Goal: Download file/media

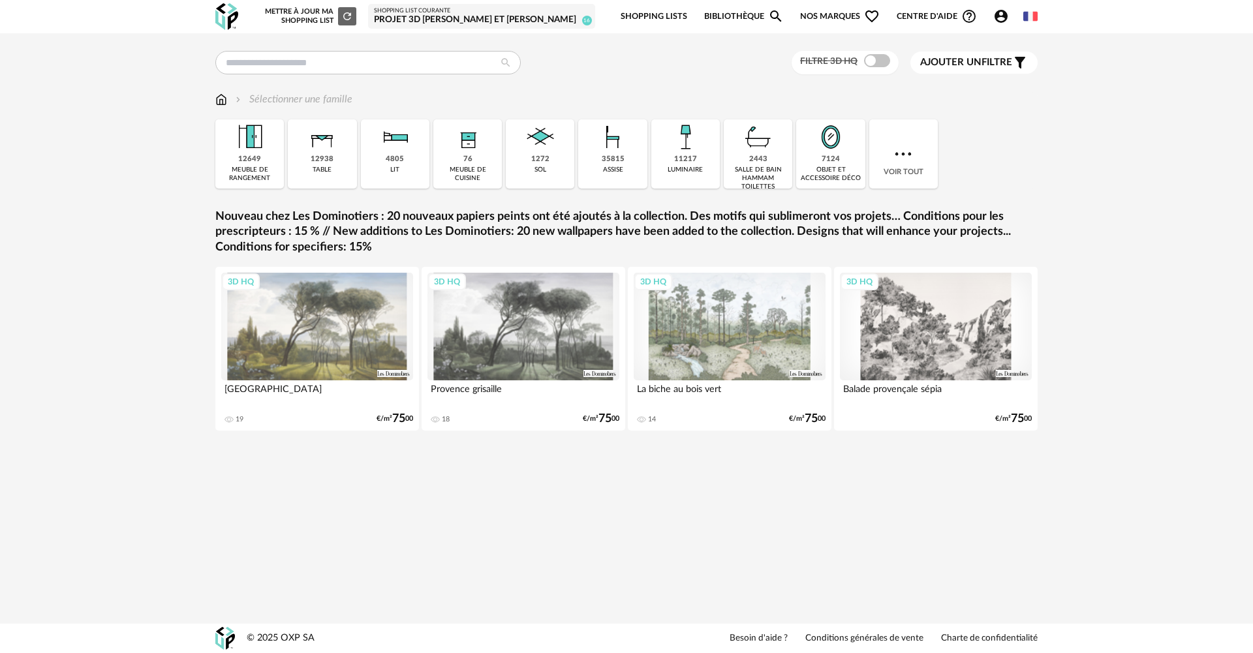
click at [323, 148] on img at bounding box center [322, 136] width 35 height 35
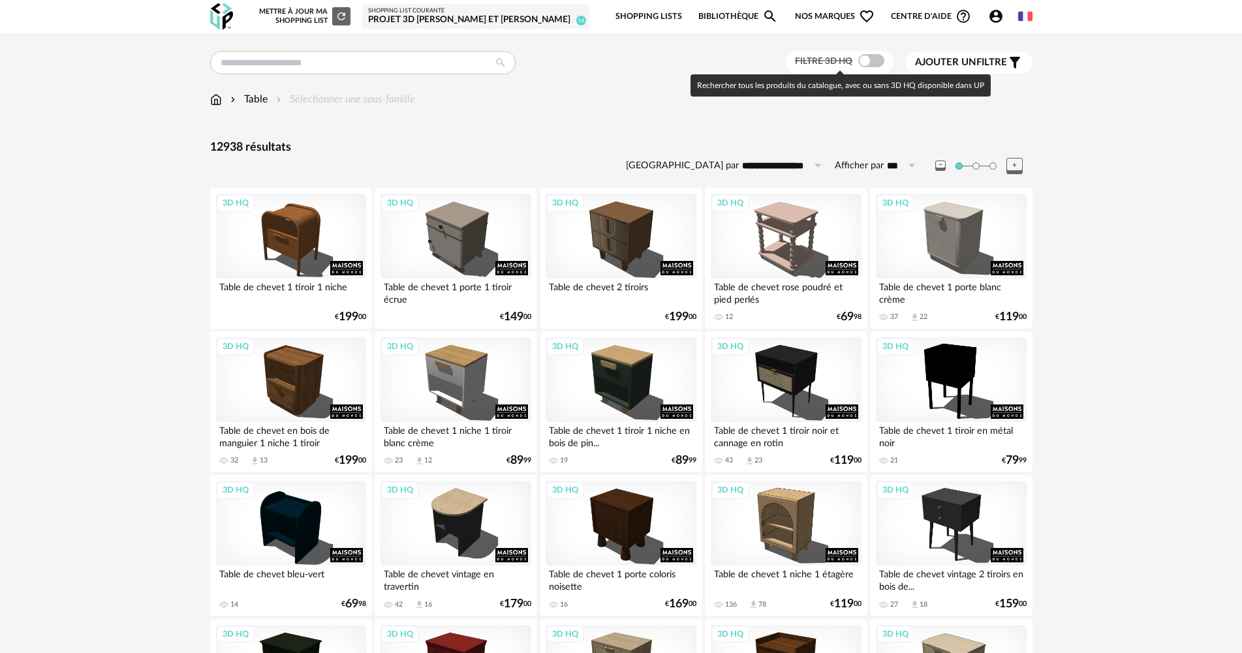
click at [881, 55] on span at bounding box center [871, 60] width 26 height 13
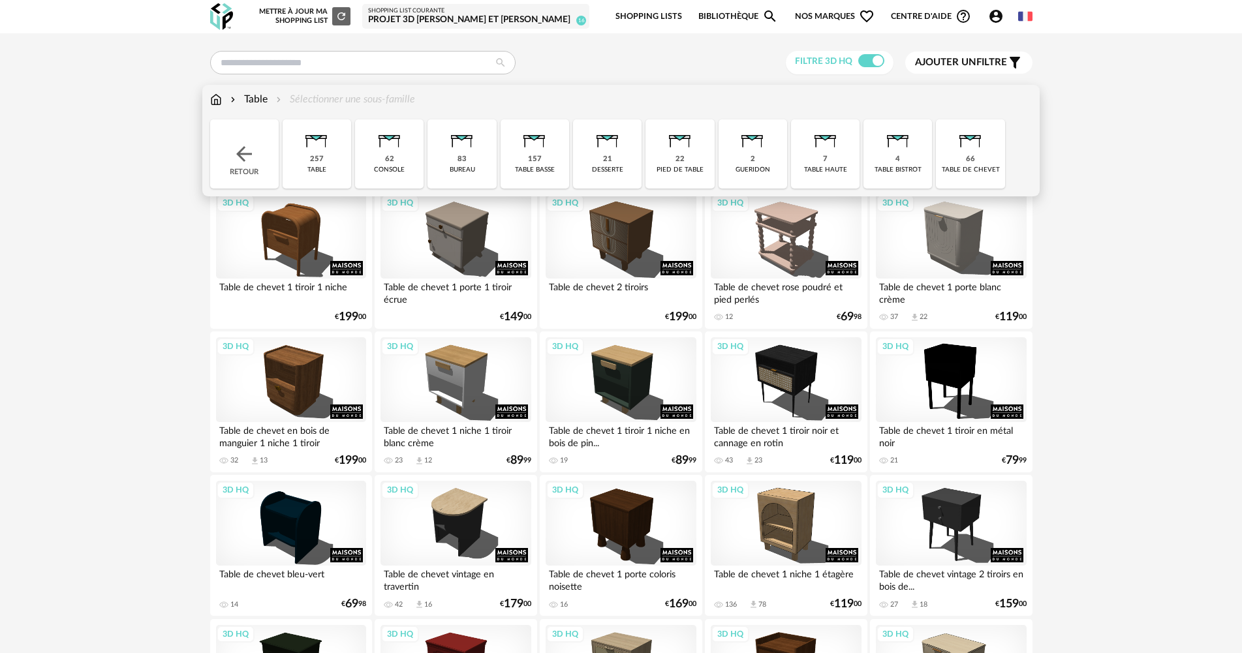
click at [324, 153] on img at bounding box center [316, 136] width 35 height 35
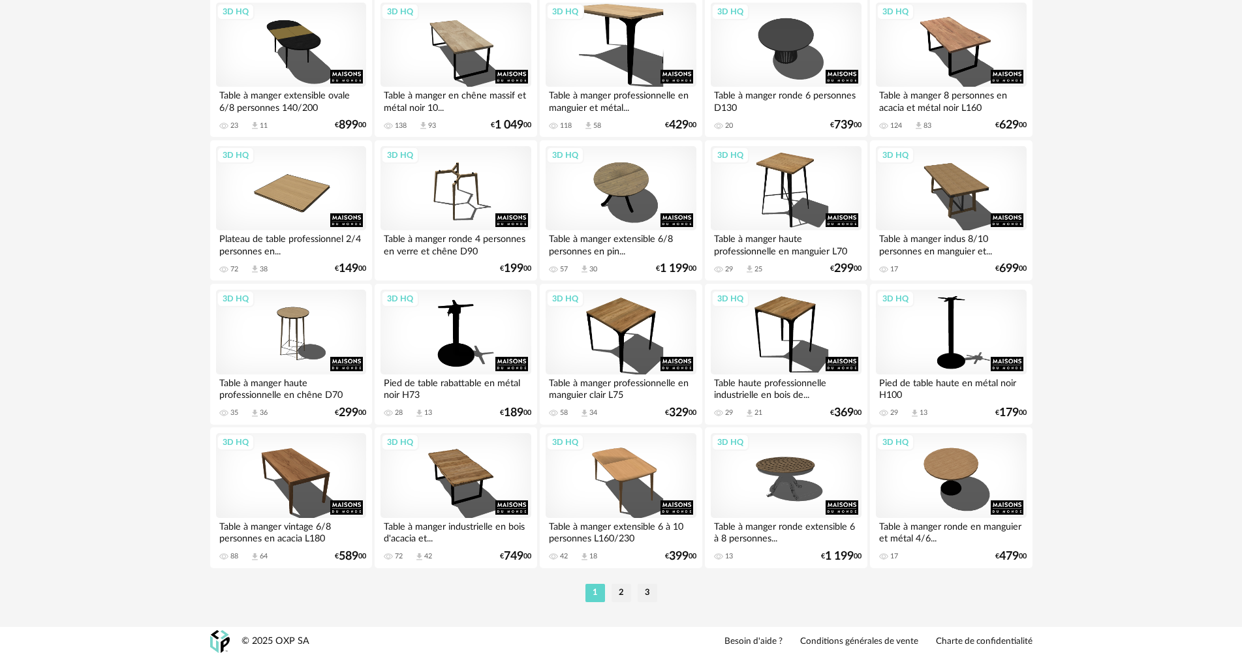
scroll to position [2494, 0]
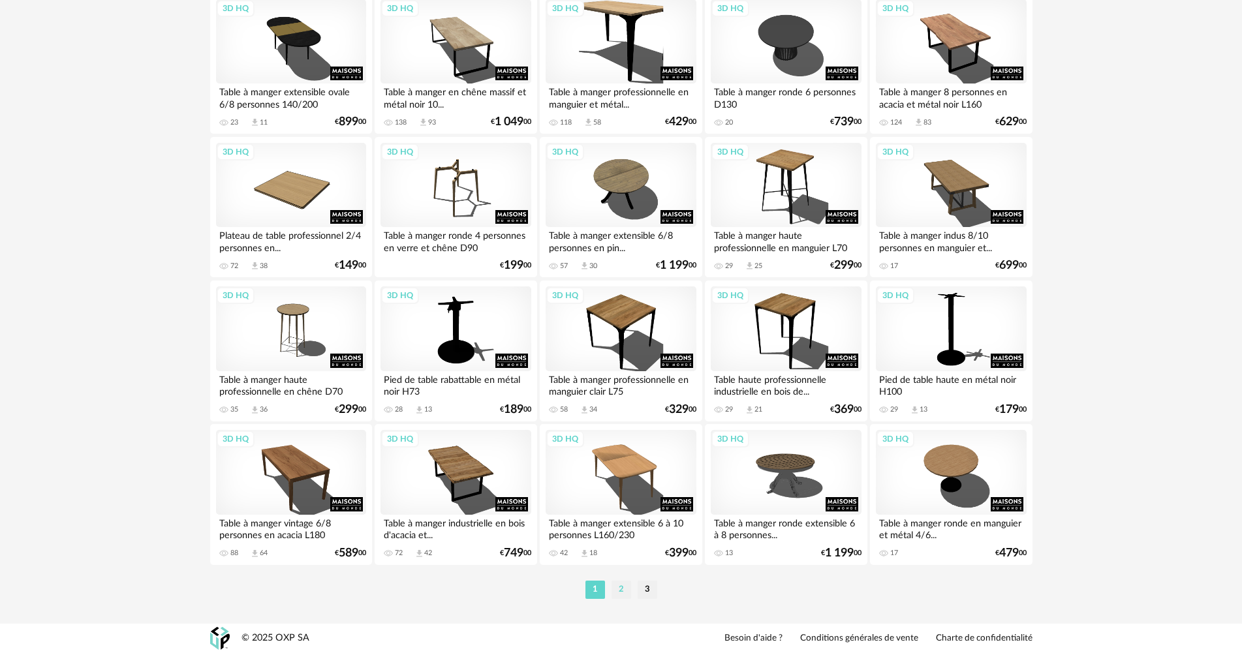
click at [620, 593] on li "2" at bounding box center [622, 590] width 20 height 18
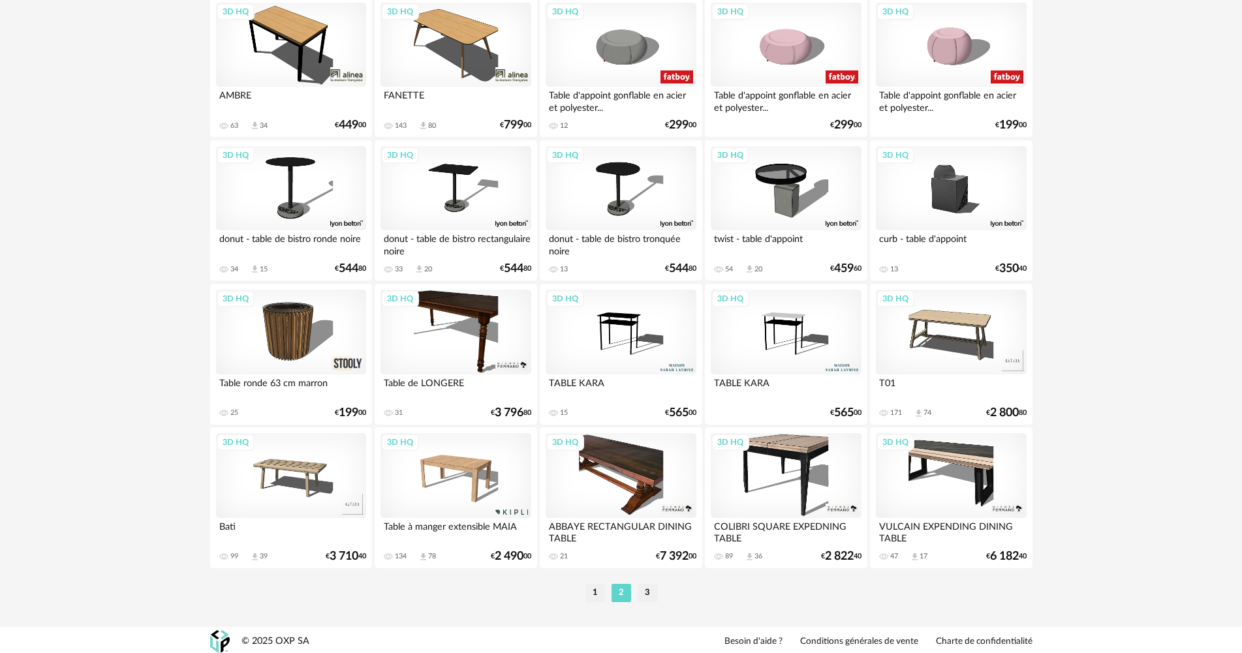
scroll to position [2494, 0]
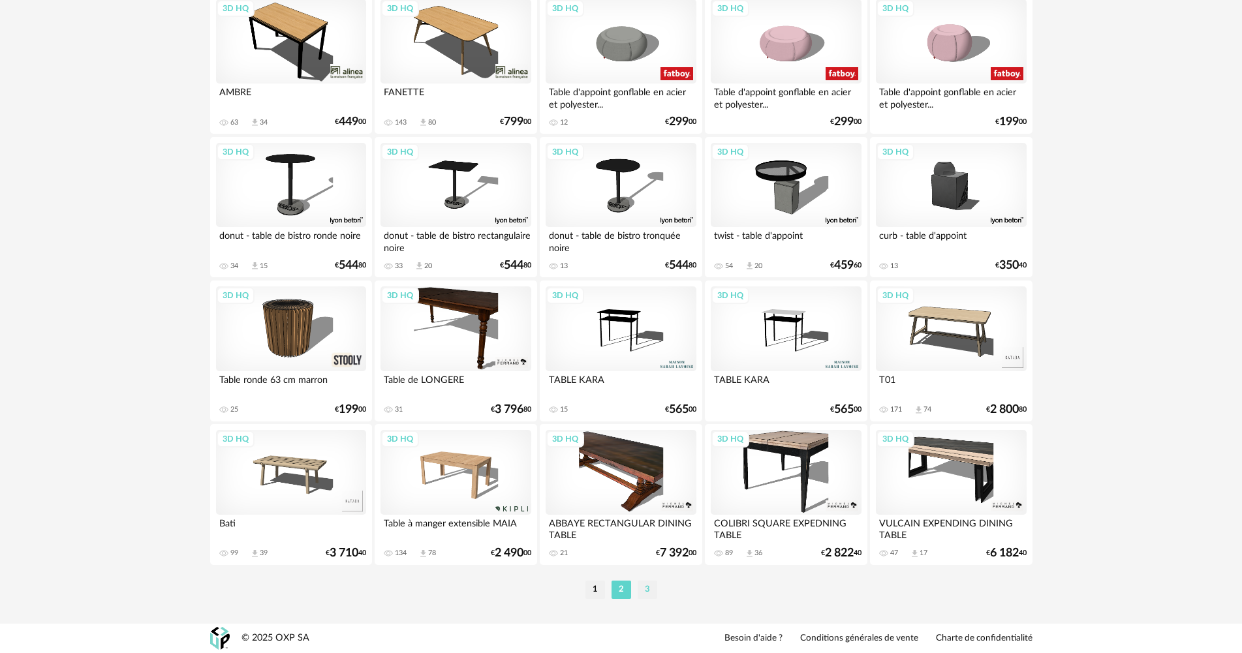
click at [648, 589] on li "3" at bounding box center [648, 590] width 20 height 18
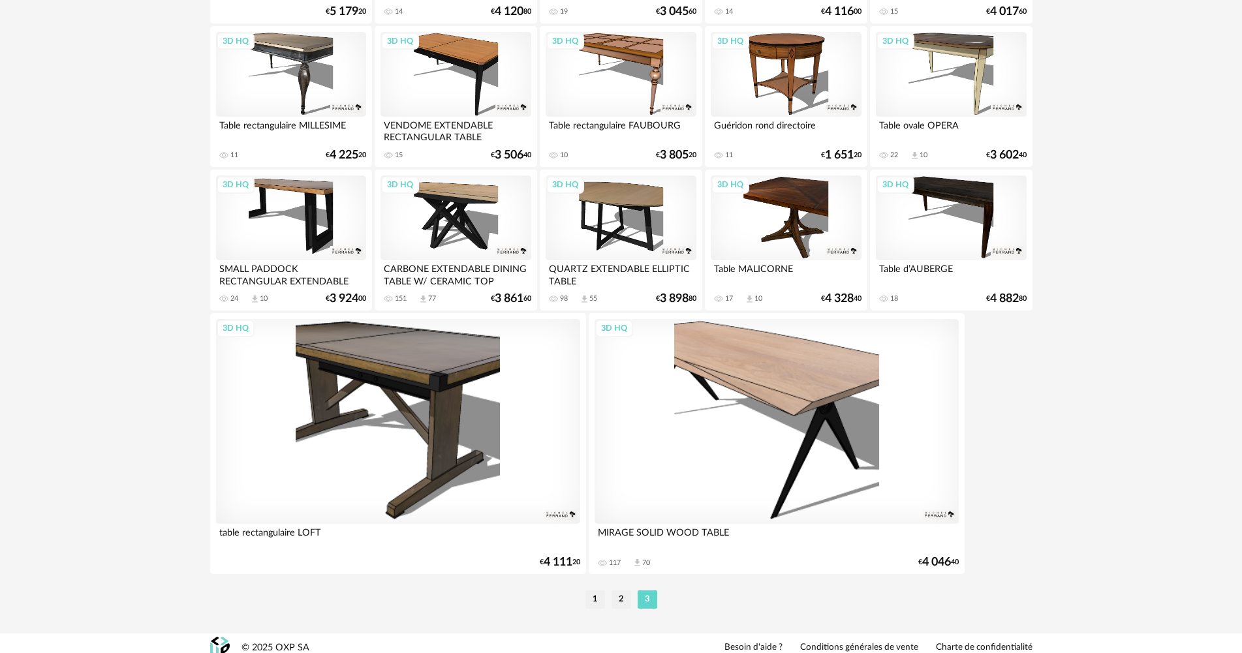
scroll to position [1464, 0]
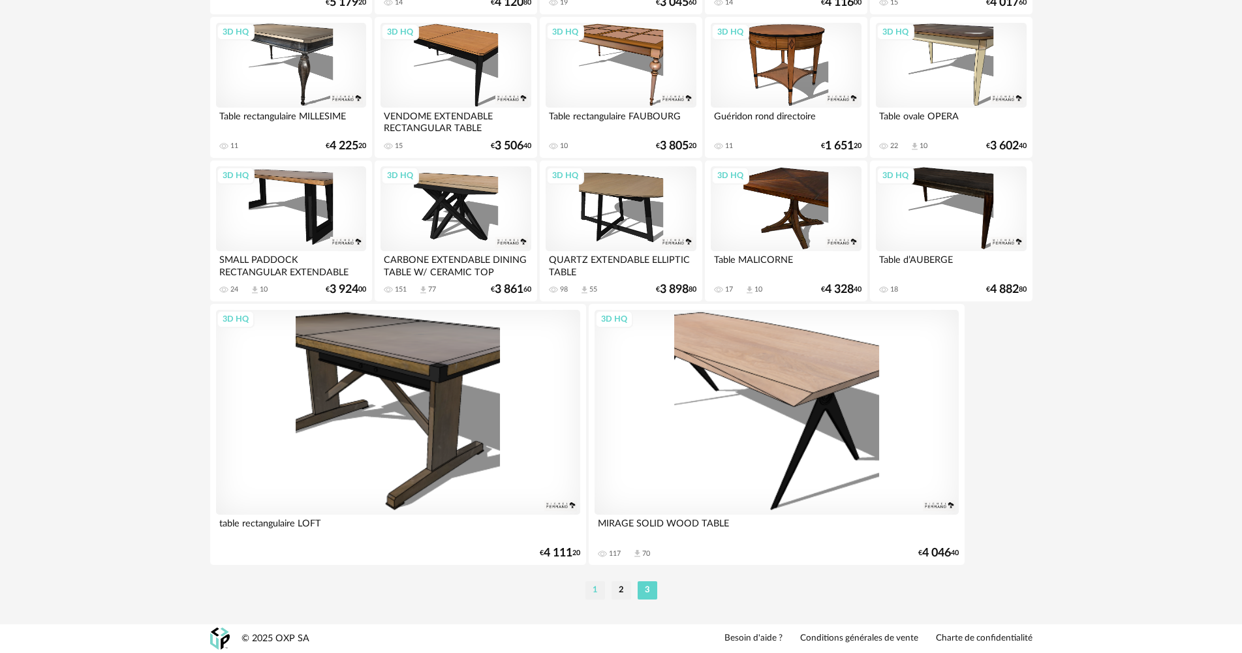
click at [595, 593] on li "1" at bounding box center [596, 591] width 20 height 18
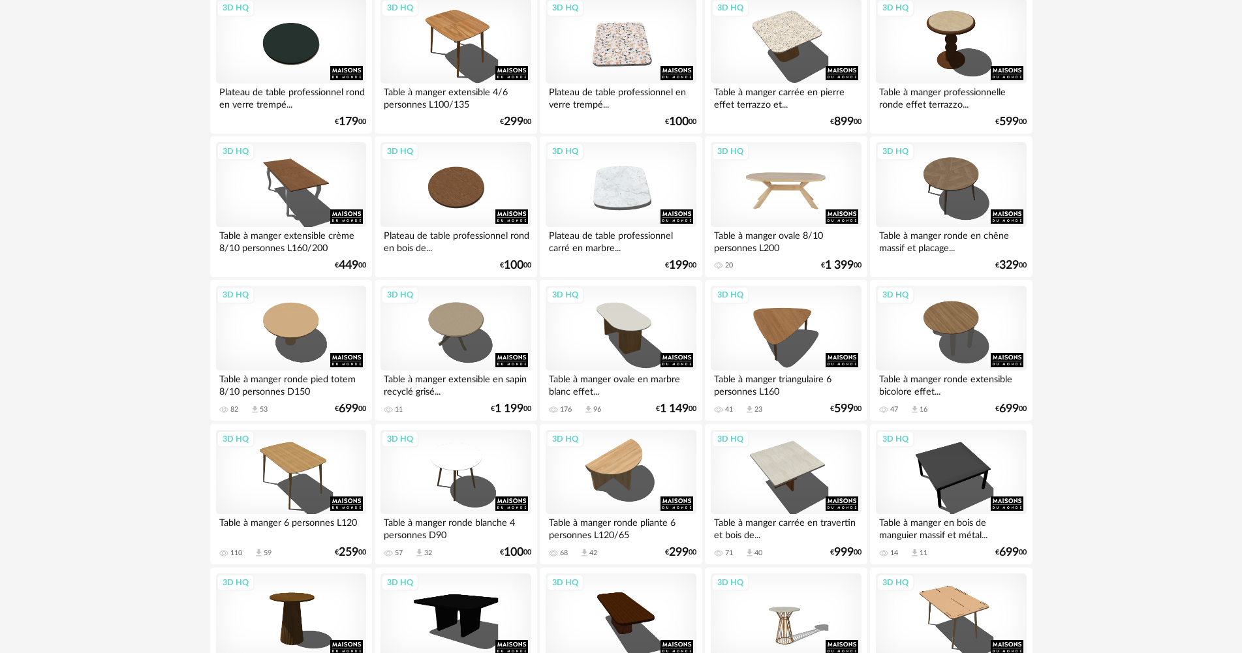
scroll to position [196, 0]
click at [266, 346] on div "3D HQ" at bounding box center [291, 327] width 150 height 85
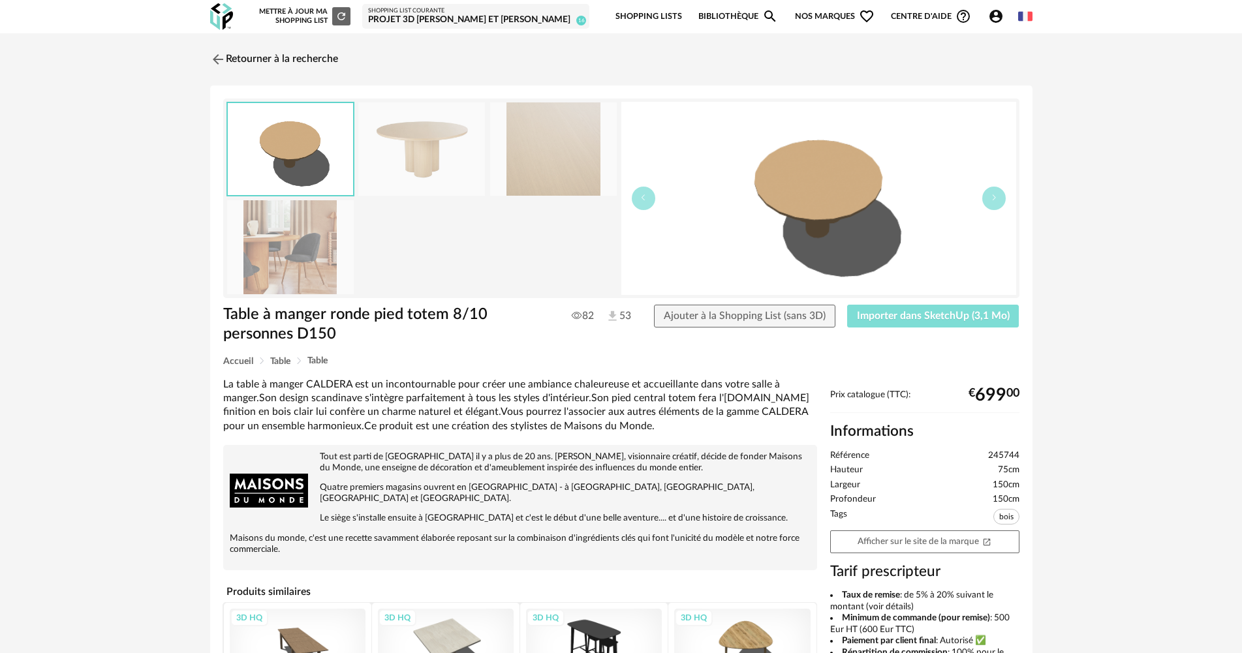
click at [903, 314] on span "Importer dans SketchUp (3,1 Mo)" at bounding box center [933, 316] width 153 height 10
click at [217, 59] on img at bounding box center [216, 59] width 19 height 19
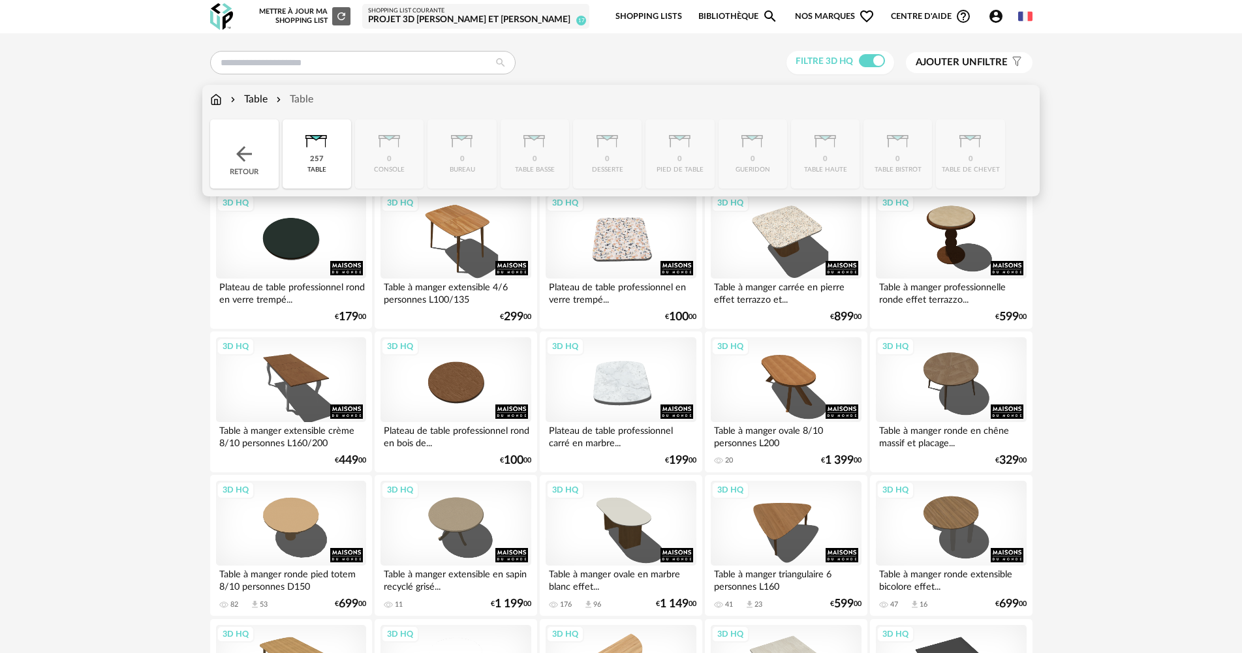
click at [244, 156] on img at bounding box center [244, 154] width 24 height 24
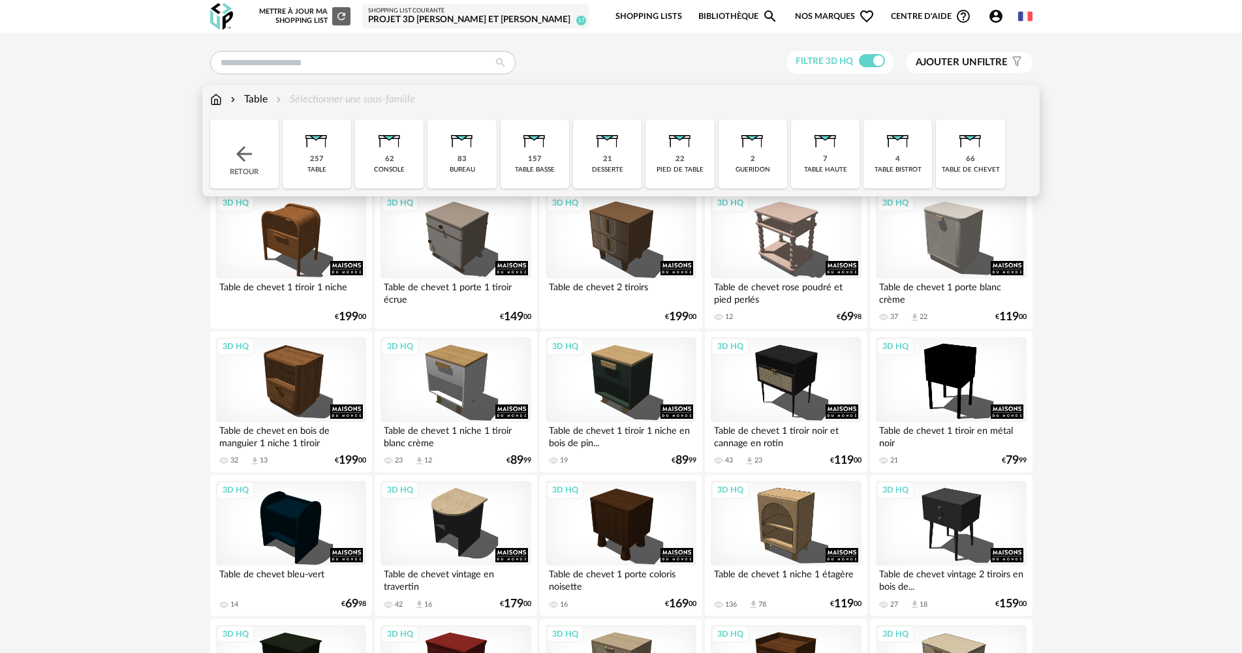
click at [259, 159] on div "Retour" at bounding box center [244, 153] width 69 height 69
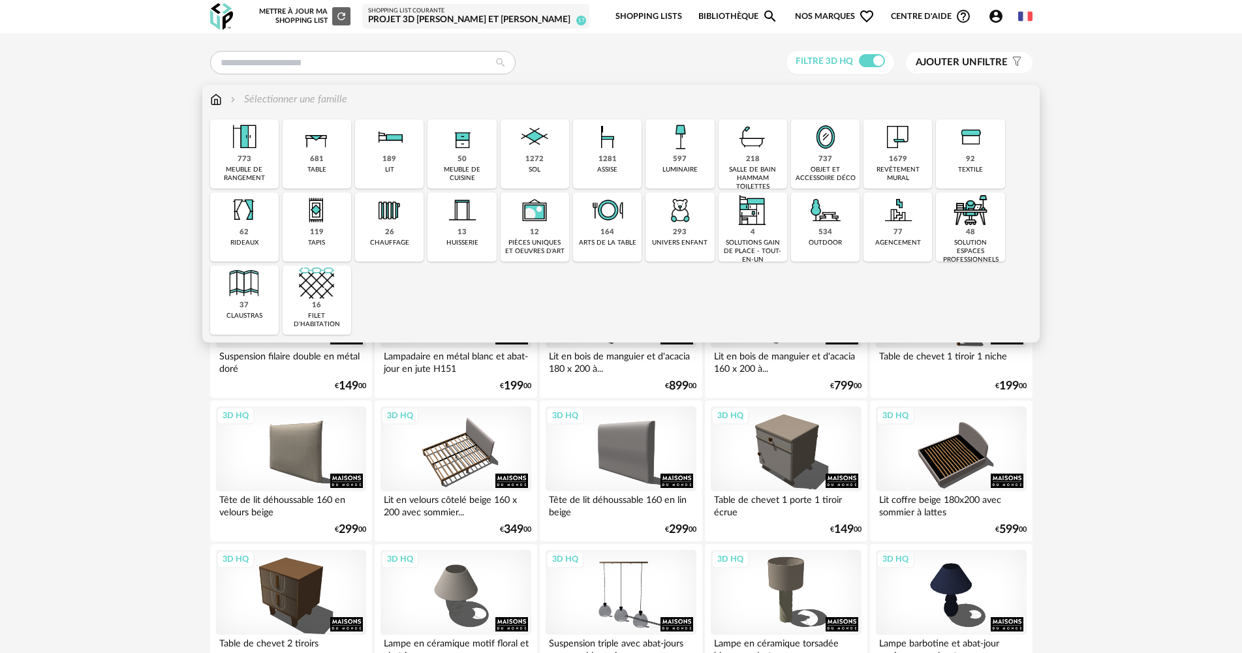
click at [592, 152] on img at bounding box center [607, 136] width 35 height 35
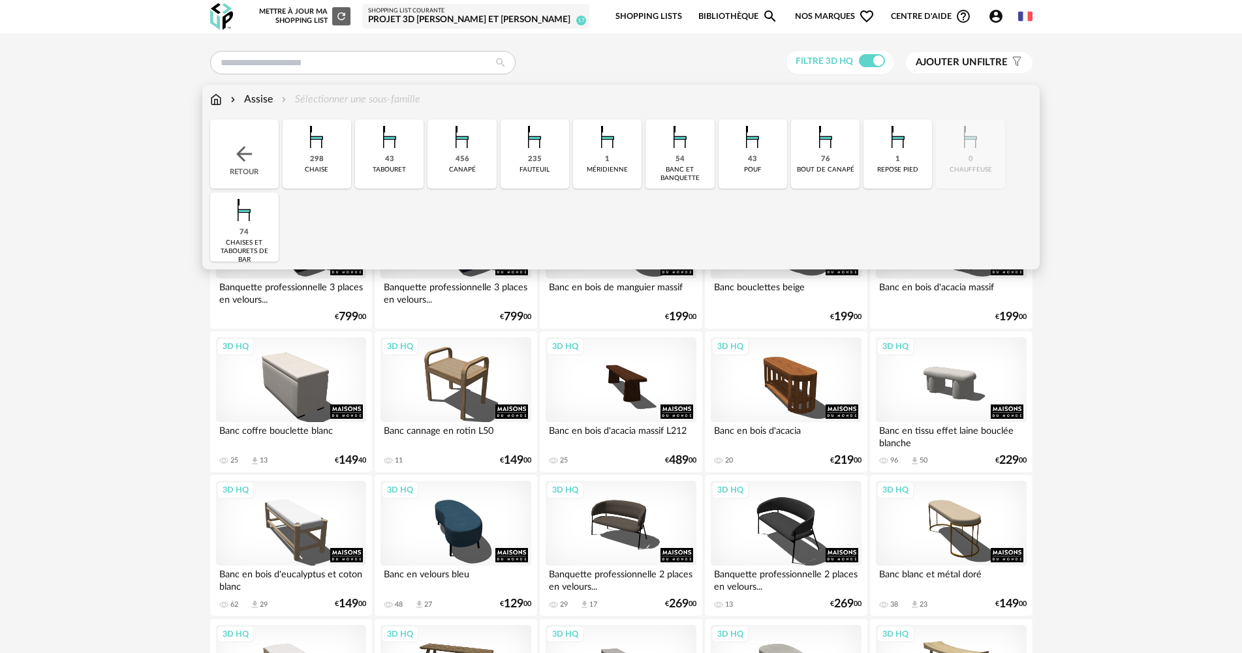
click at [308, 161] on div "298 [GEOGRAPHIC_DATA]" at bounding box center [317, 153] width 69 height 69
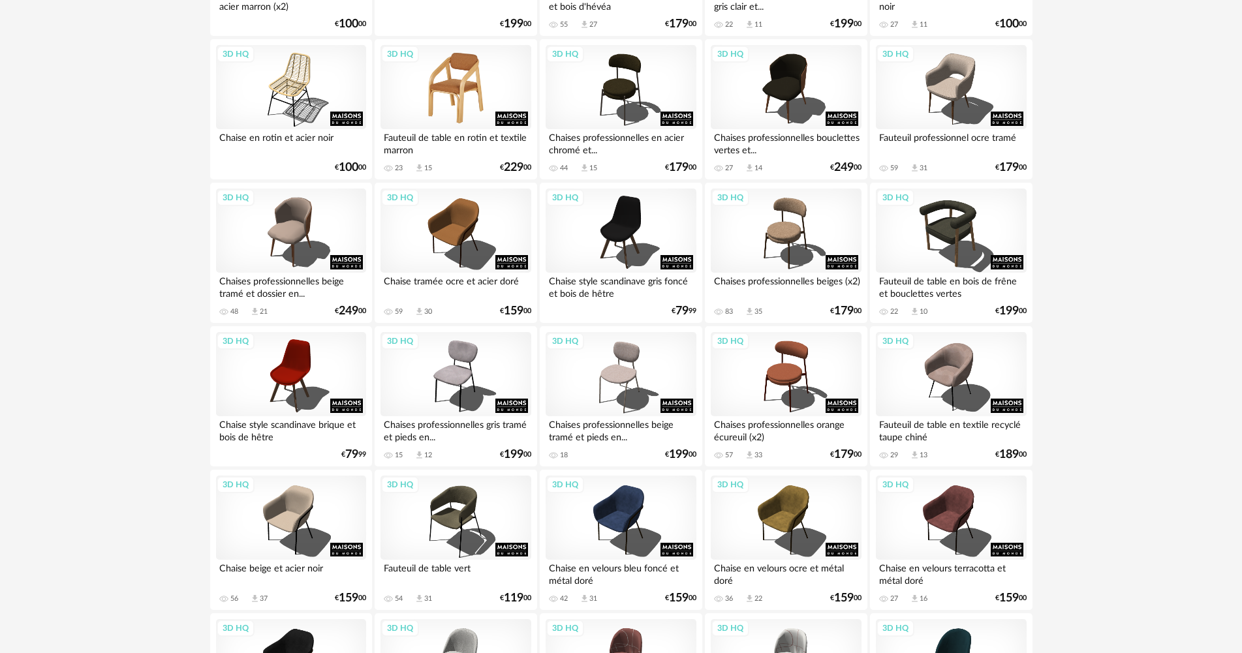
scroll to position [588, 0]
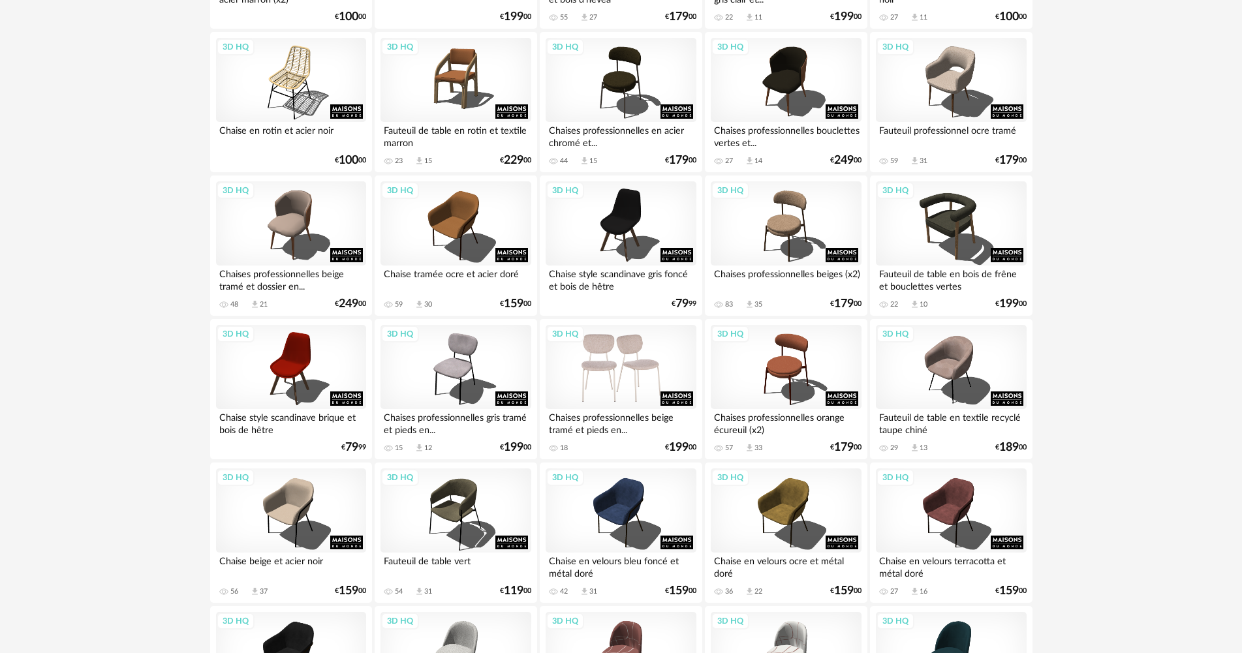
click at [603, 376] on div "3D HQ" at bounding box center [621, 367] width 150 height 85
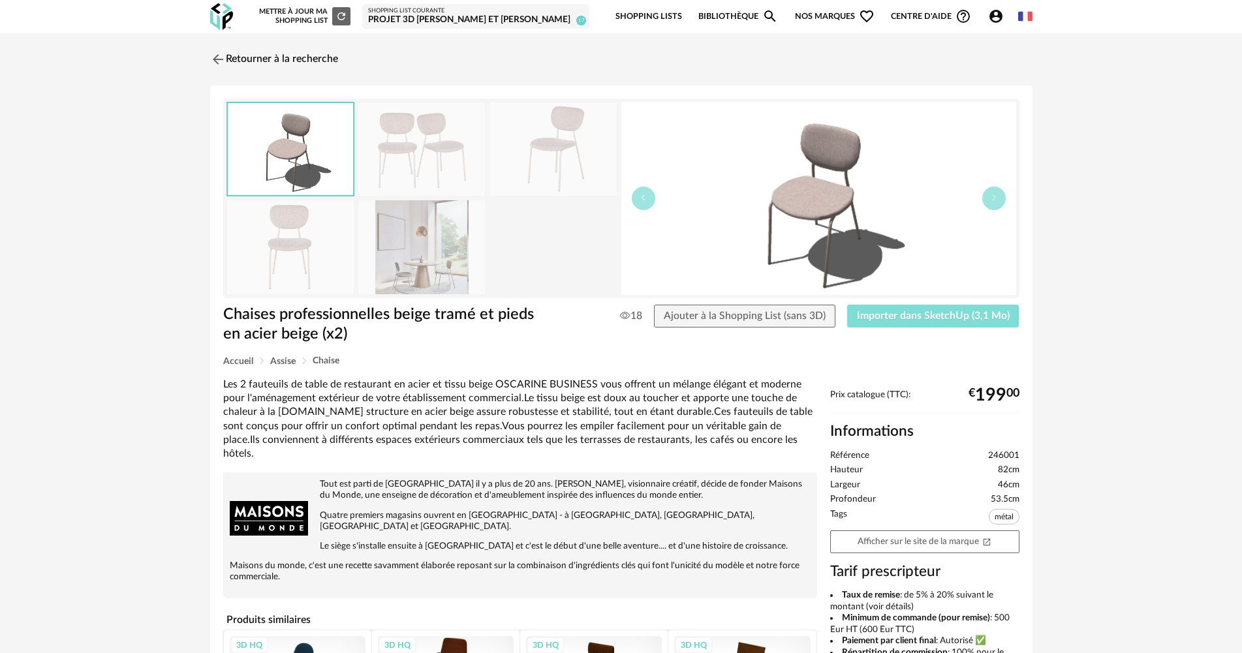
click at [898, 315] on span "Importer dans SketchUp (3,1 Mo)" at bounding box center [933, 316] width 153 height 10
